Goal: Complete application form: Complete application form

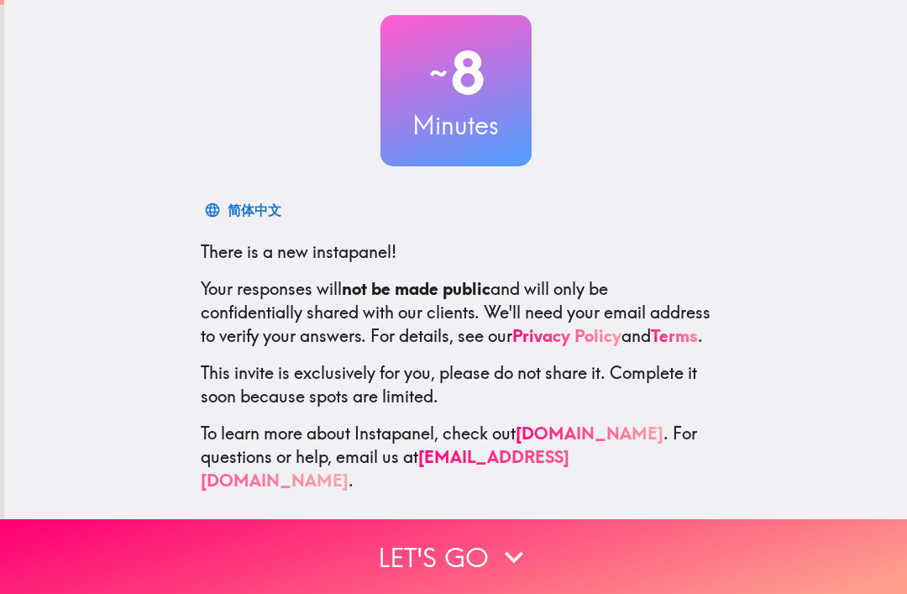
scroll to position [92, 0]
click at [559, 558] on button "Let's go" at bounding box center [453, 556] width 907 height 75
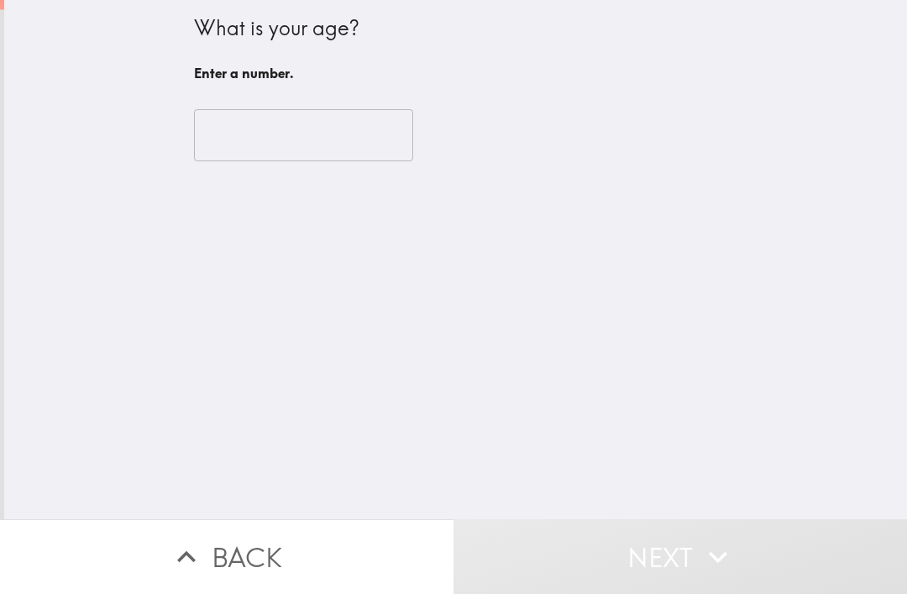
click at [382, 134] on input "number" at bounding box center [303, 135] width 219 height 52
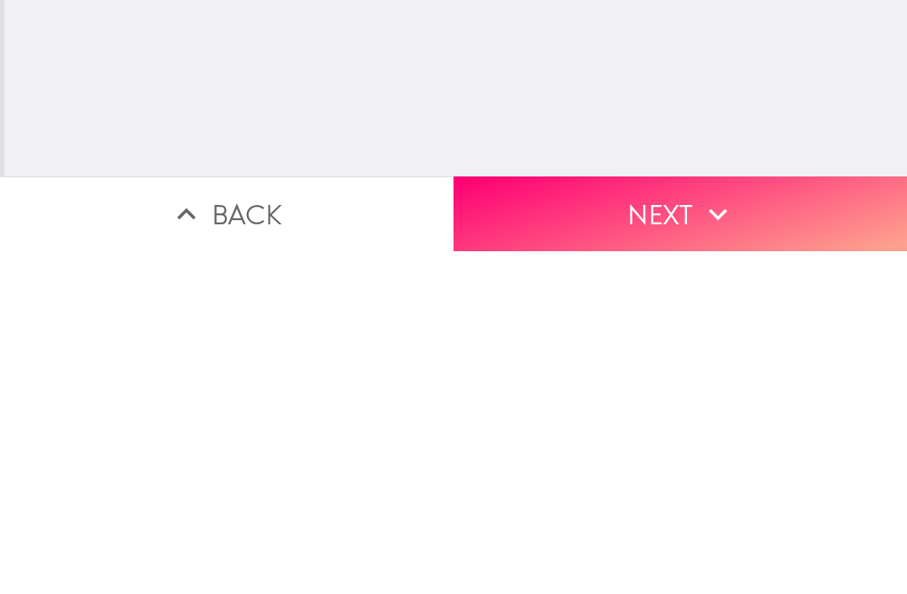
type input "71"
click at [730, 539] on icon "button" at bounding box center [718, 557] width 37 height 37
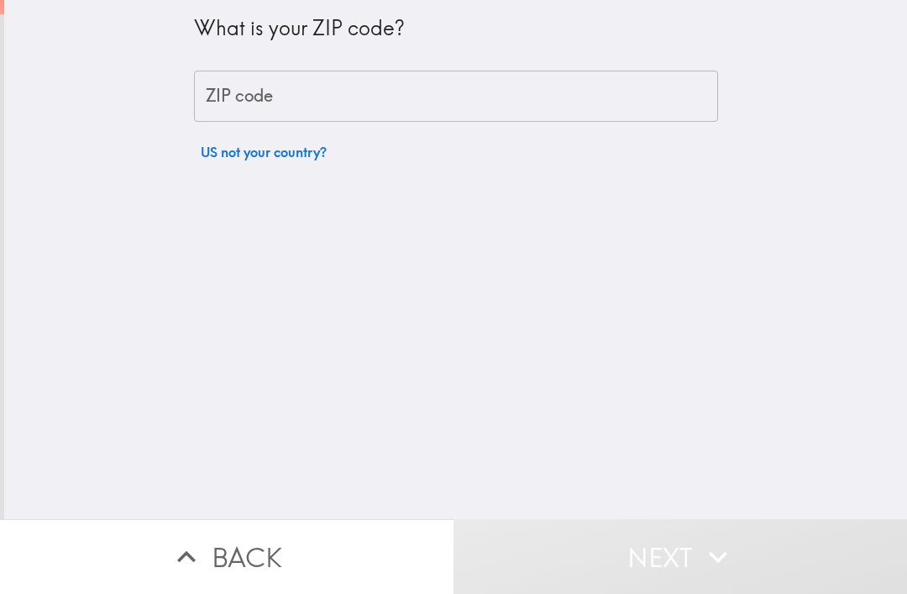
click at [502, 105] on input "ZIP code" at bounding box center [456, 97] width 524 height 52
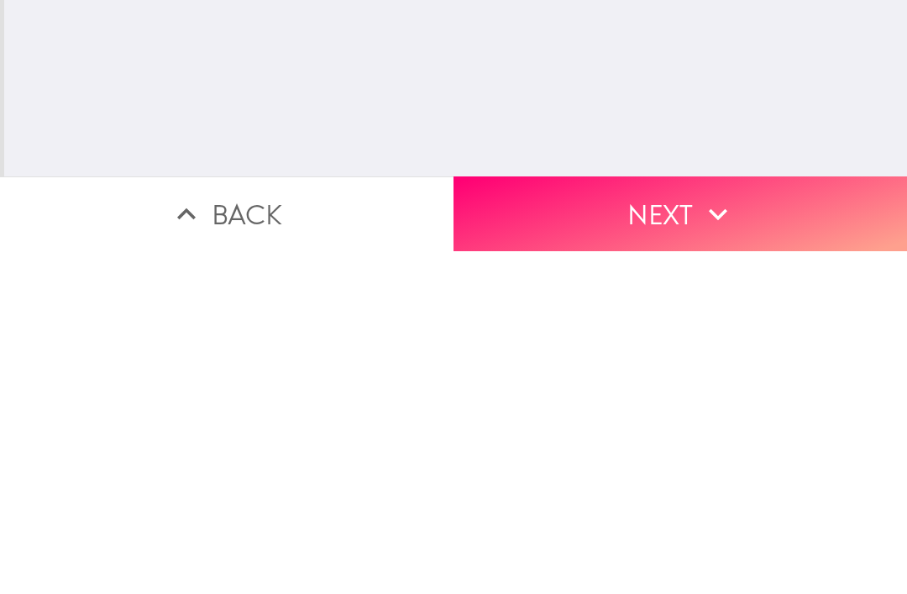
type input "28464"
click at [712, 539] on icon "button" at bounding box center [718, 557] width 37 height 37
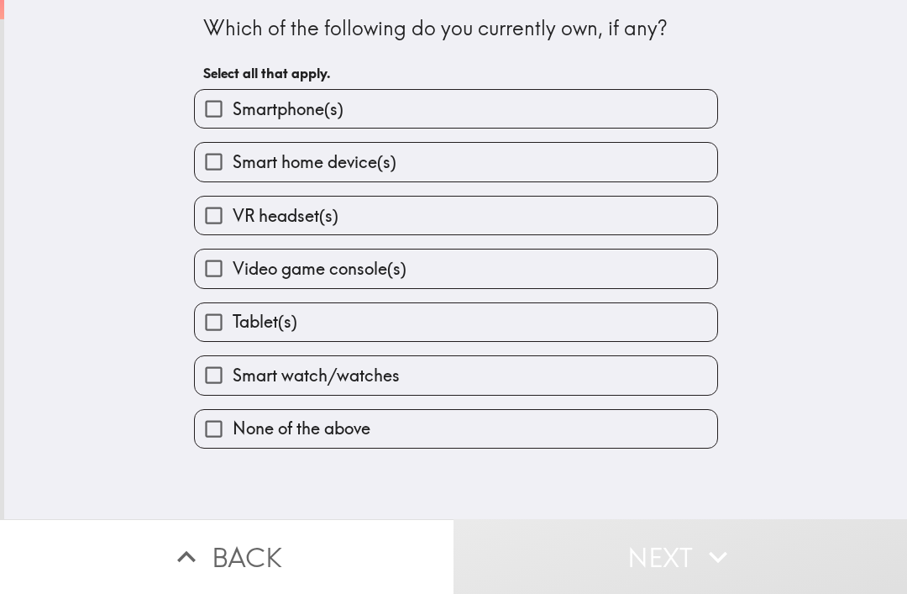
click at [438, 325] on label "Tablet(s)" at bounding box center [456, 322] width 523 height 38
click at [233, 325] on input "Tablet(s)" at bounding box center [214, 322] width 38 height 38
checkbox input "true"
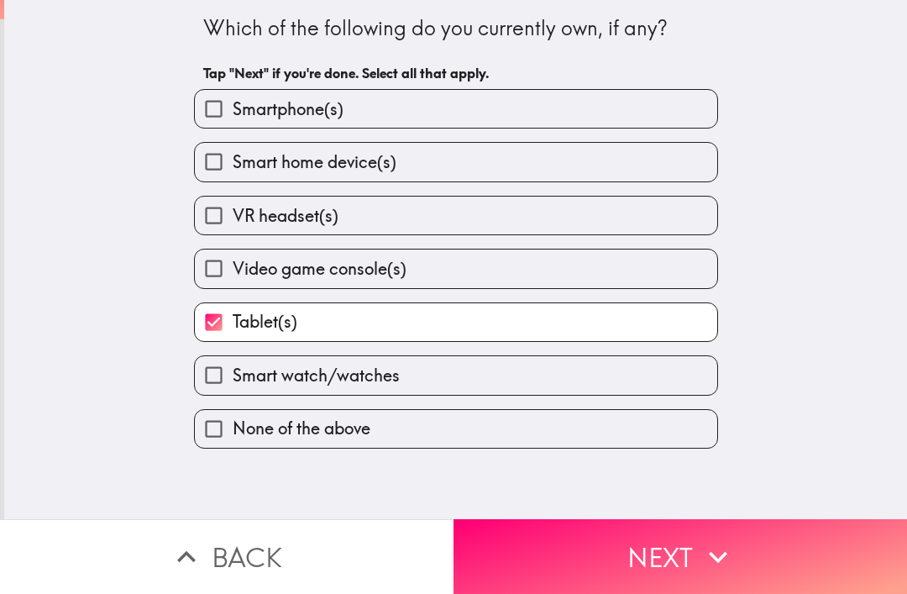
click at [443, 116] on label "Smartphone(s)" at bounding box center [456, 109] width 523 height 38
click at [233, 116] on input "Smartphone(s)" at bounding box center [214, 109] width 38 height 38
checkbox input "true"
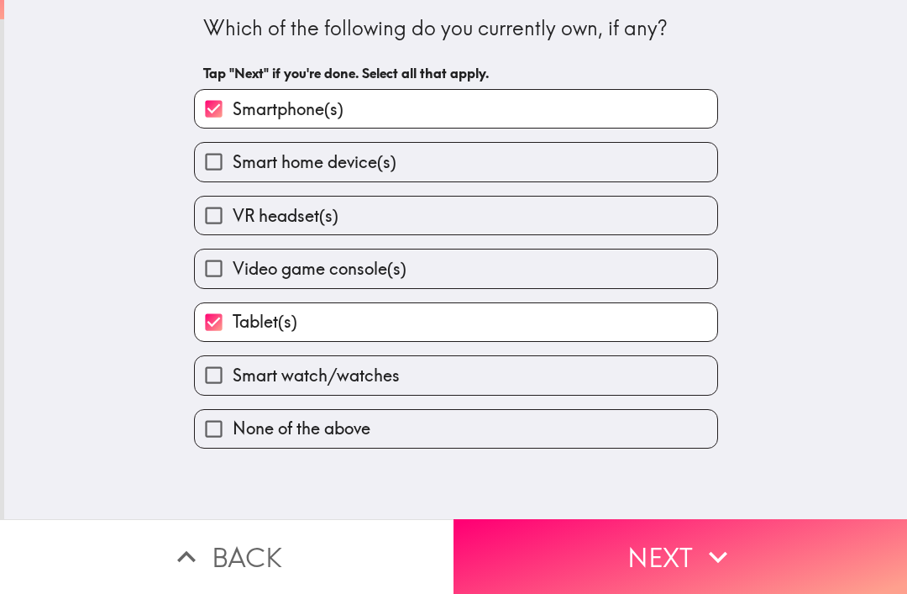
click at [474, 178] on label "Smart home device(s)" at bounding box center [456, 162] width 523 height 38
click at [233, 178] on input "Smart home device(s)" at bounding box center [214, 162] width 38 height 38
checkbox input "true"
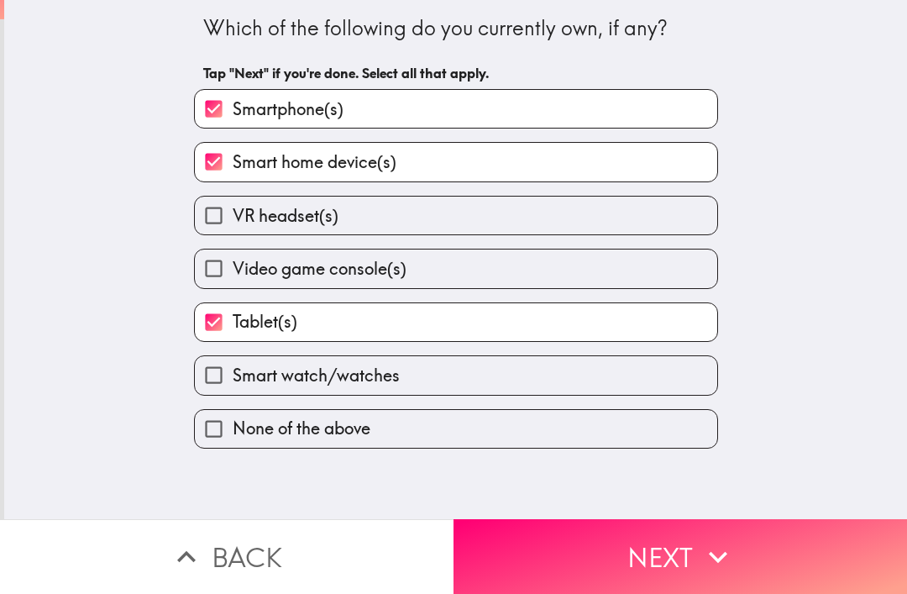
click at [572, 558] on button "Next" at bounding box center [681, 556] width 454 height 75
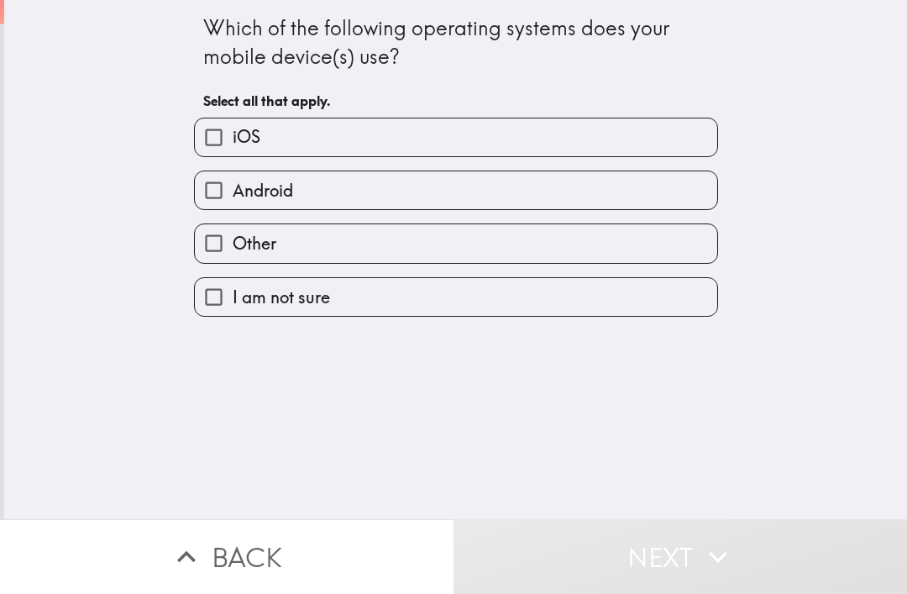
click at [416, 195] on label "Android" at bounding box center [456, 190] width 523 height 38
click at [233, 195] on input "Android" at bounding box center [214, 190] width 38 height 38
checkbox input "true"
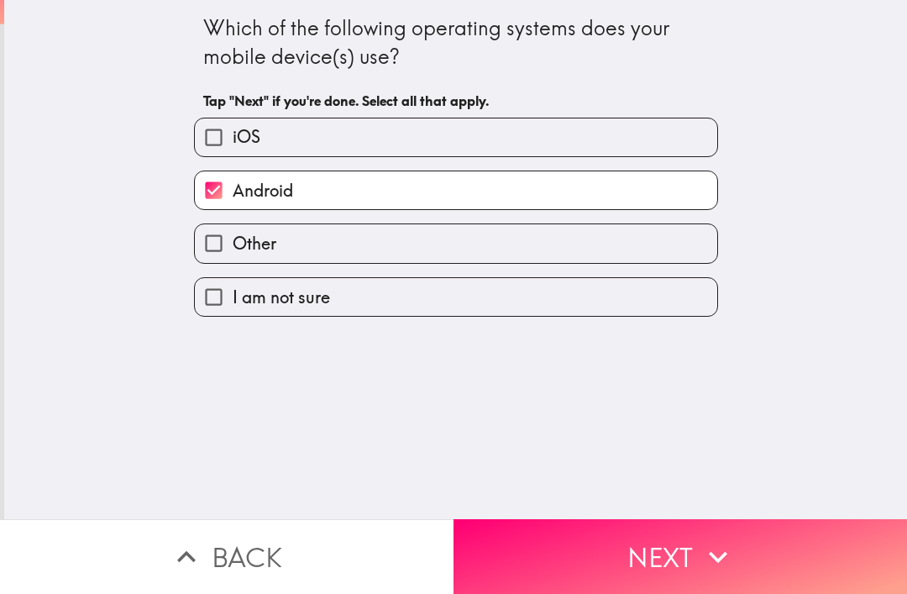
click at [561, 550] on button "Next" at bounding box center [681, 556] width 454 height 75
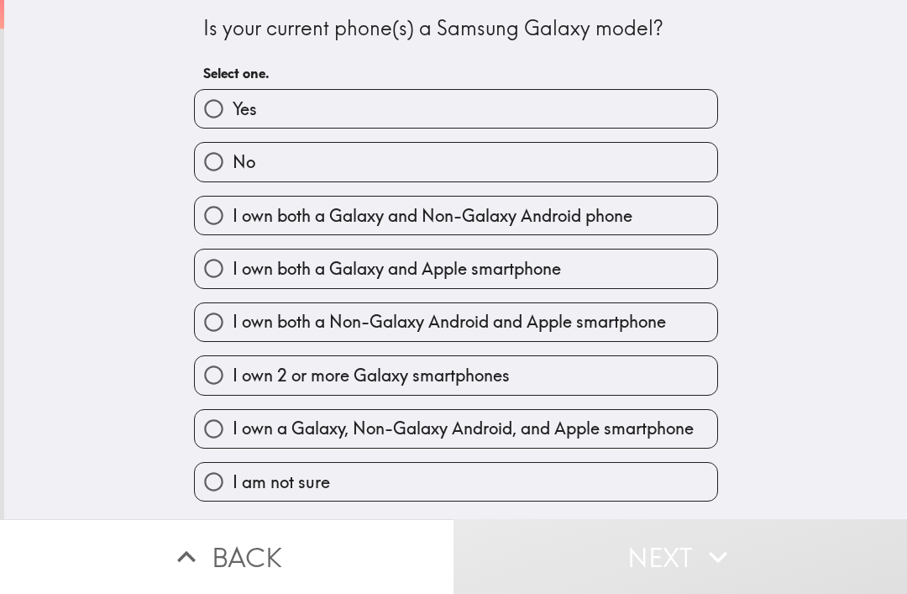
click at [516, 121] on label "Yes" at bounding box center [456, 109] width 523 height 38
click at [233, 121] on input "Yes" at bounding box center [214, 109] width 38 height 38
radio input "true"
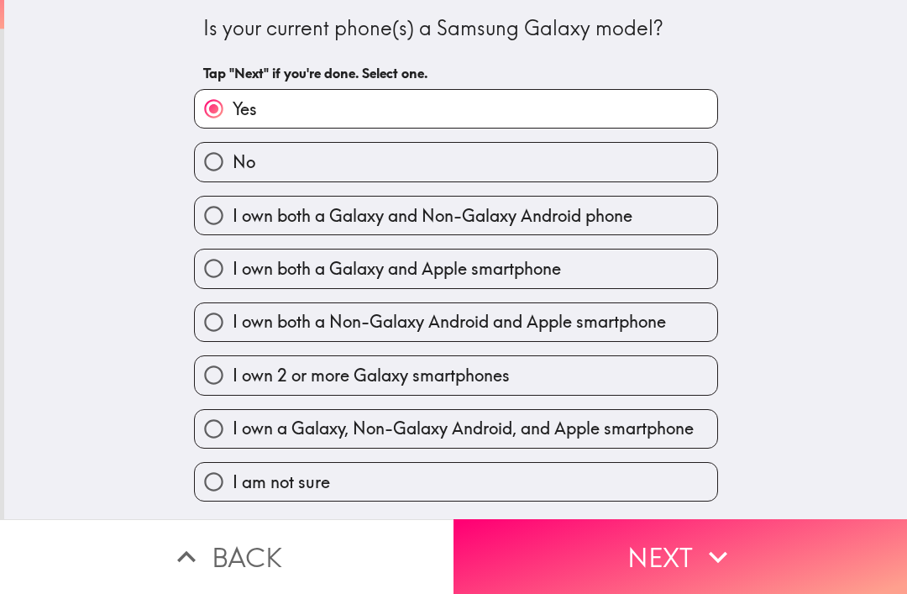
click at [625, 556] on button "Next" at bounding box center [681, 556] width 454 height 75
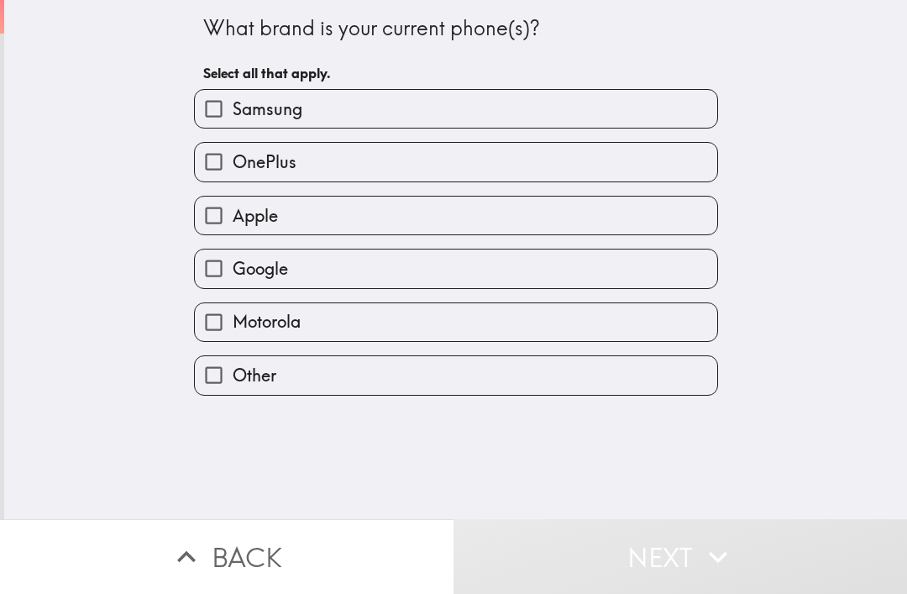
click at [497, 118] on label "Samsung" at bounding box center [456, 109] width 523 height 38
click at [233, 118] on input "Samsung" at bounding box center [214, 109] width 38 height 38
checkbox input "true"
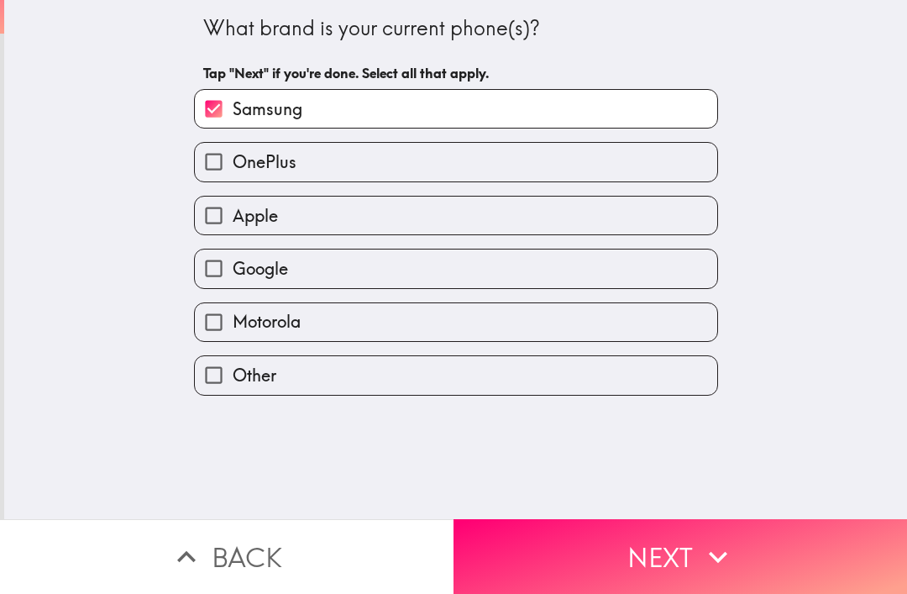
click at [613, 540] on button "Next" at bounding box center [681, 556] width 454 height 75
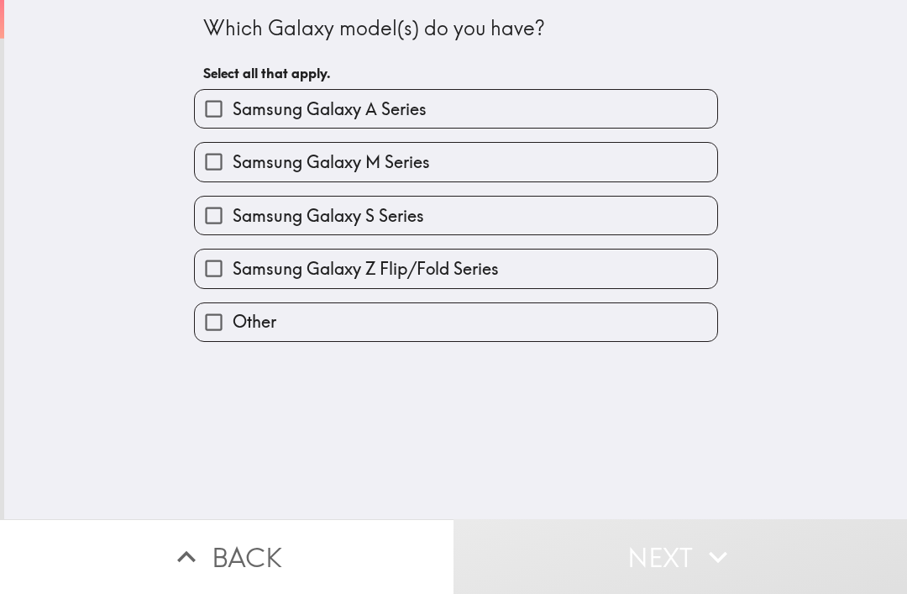
click at [483, 119] on label "Samsung Galaxy A Series" at bounding box center [456, 109] width 523 height 38
click at [233, 119] on input "Samsung Galaxy A Series" at bounding box center [214, 109] width 38 height 38
checkbox input "true"
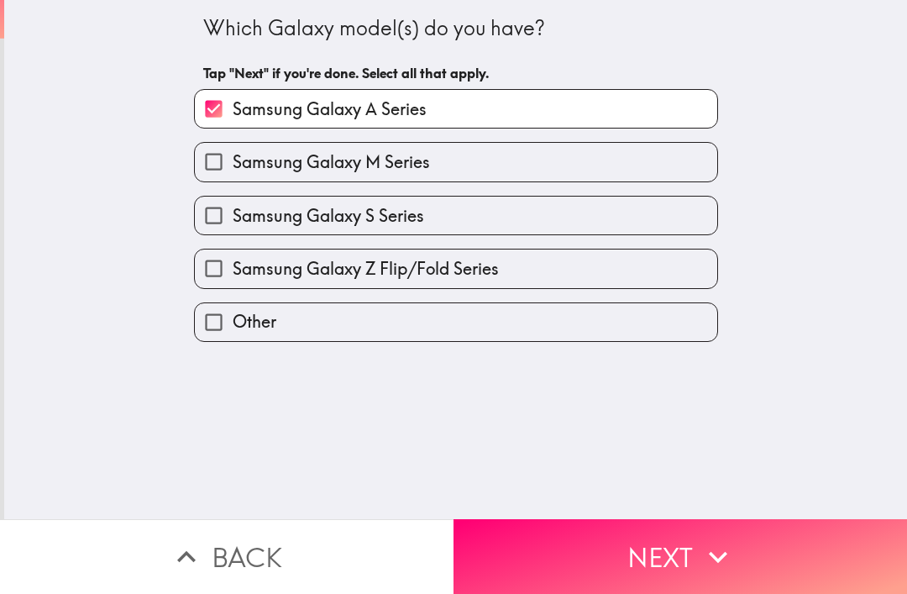
click at [628, 544] on button "Next" at bounding box center [681, 556] width 454 height 75
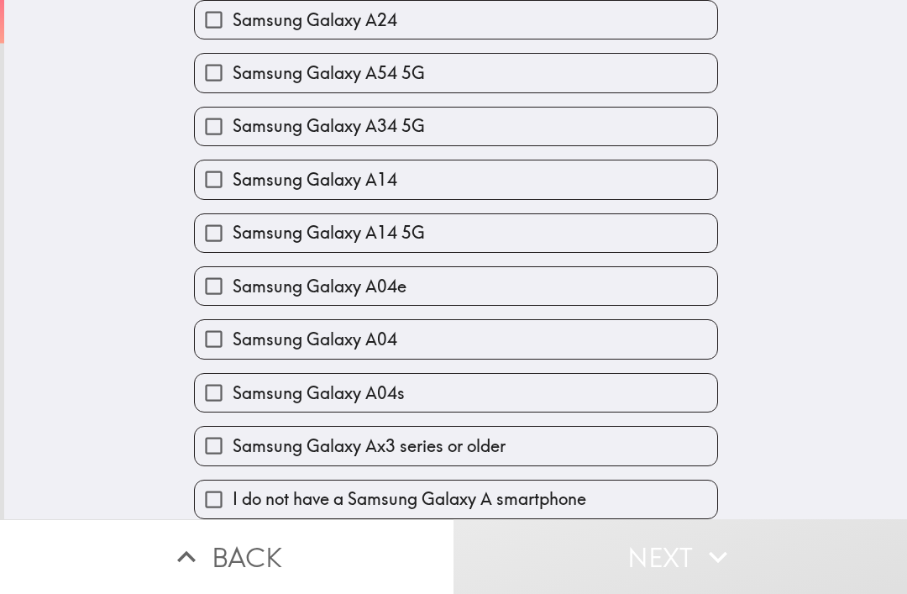
scroll to position [854, 0]
click at [602, 511] on label "I do not have a Samsung Galaxy A smartphone" at bounding box center [456, 500] width 523 height 38
click at [233, 511] on input "I do not have a Samsung Galaxy A smartphone" at bounding box center [214, 500] width 38 height 38
checkbox input "true"
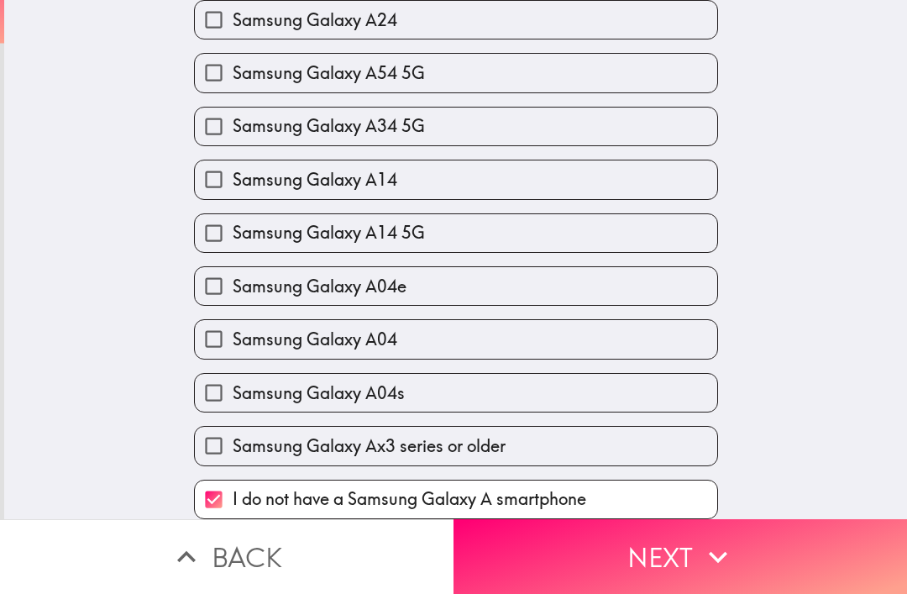
click at [641, 542] on button "Next" at bounding box center [681, 556] width 454 height 75
